Goal: Transaction & Acquisition: Book appointment/travel/reservation

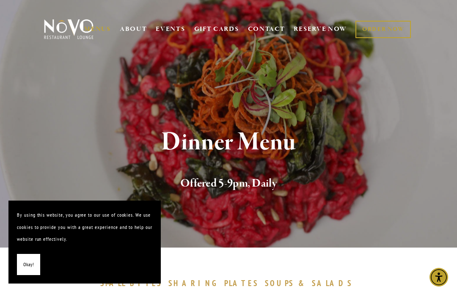
click at [29, 261] on span "Okay!" at bounding box center [28, 264] width 11 height 12
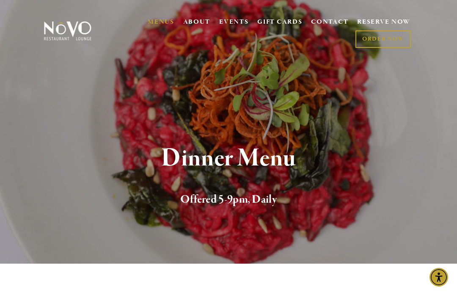
click at [392, 20] on link "RESERVE NOW" at bounding box center [383, 22] width 53 height 16
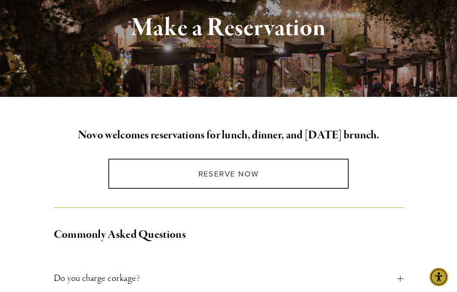
scroll to position [130, 0]
click at [236, 175] on link "Reserve Now" at bounding box center [228, 174] width 240 height 30
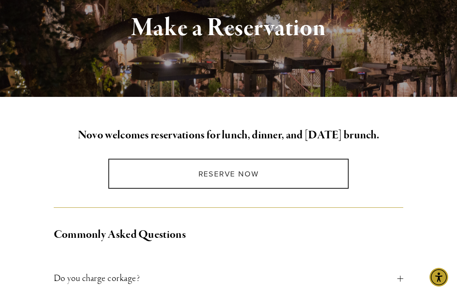
scroll to position [164, 0]
